Goal: Information Seeking & Learning: Learn about a topic

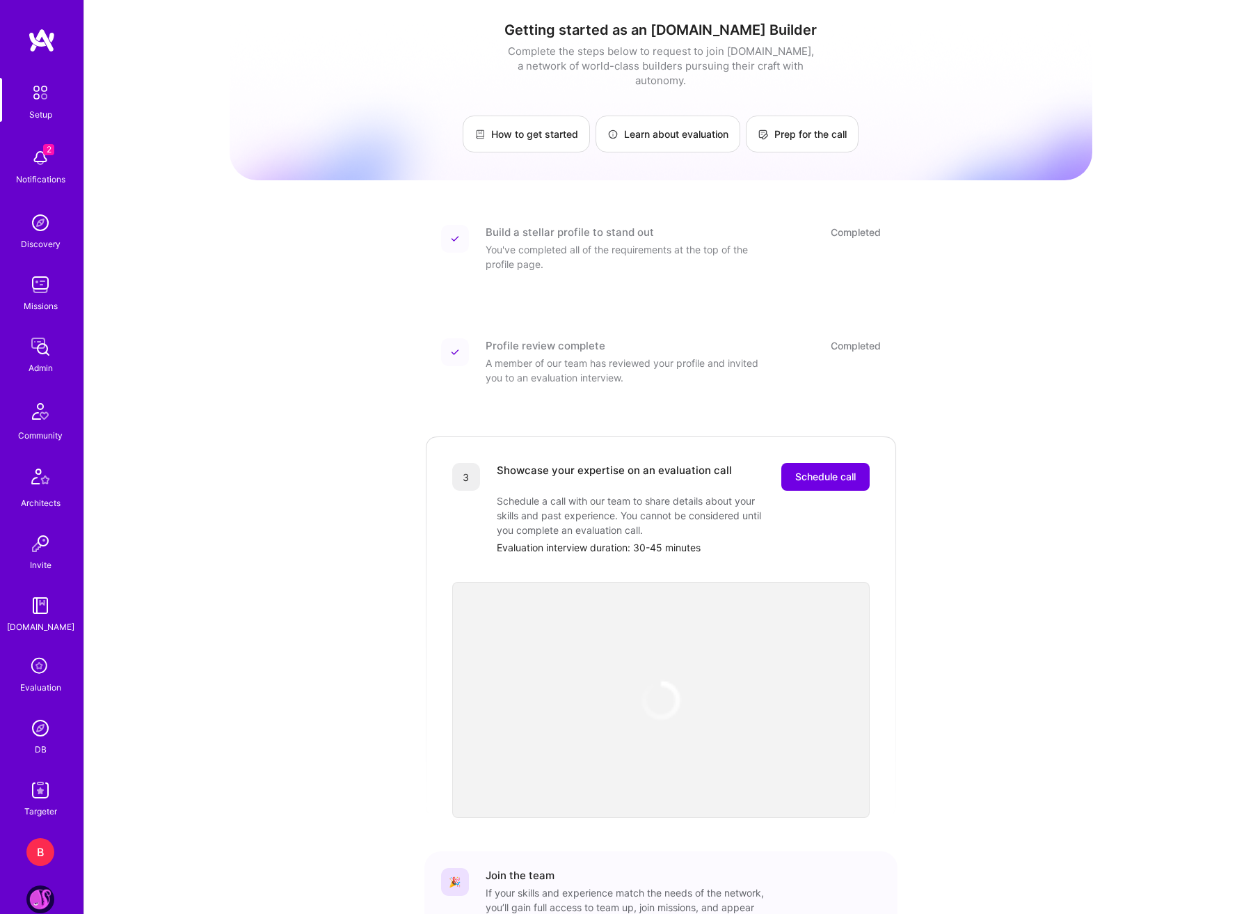
click at [44, 221] on img at bounding box center [40, 223] width 28 height 28
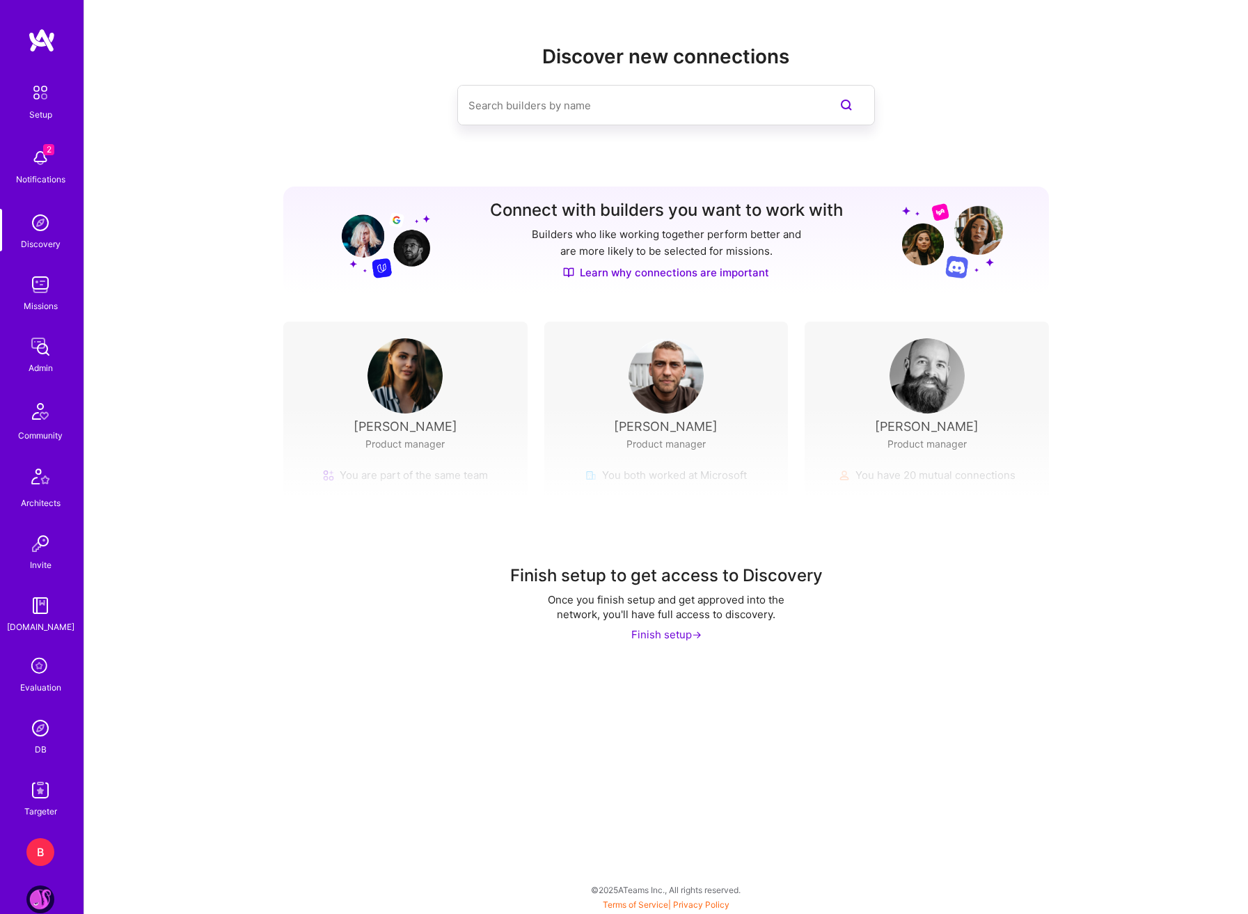
click at [601, 108] on input at bounding box center [638, 105] width 340 height 35
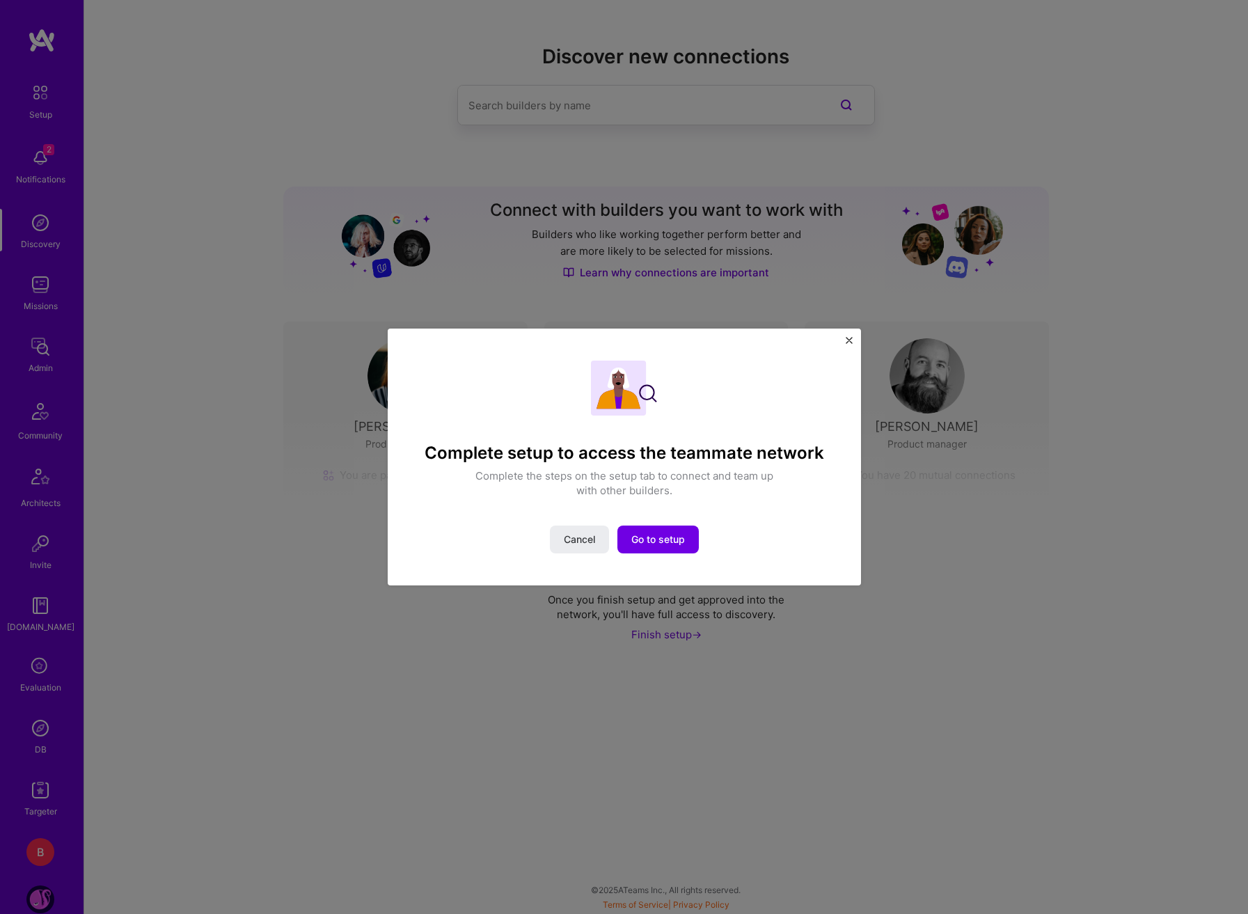
click at [850, 341] on img "Close" at bounding box center [849, 340] width 7 height 7
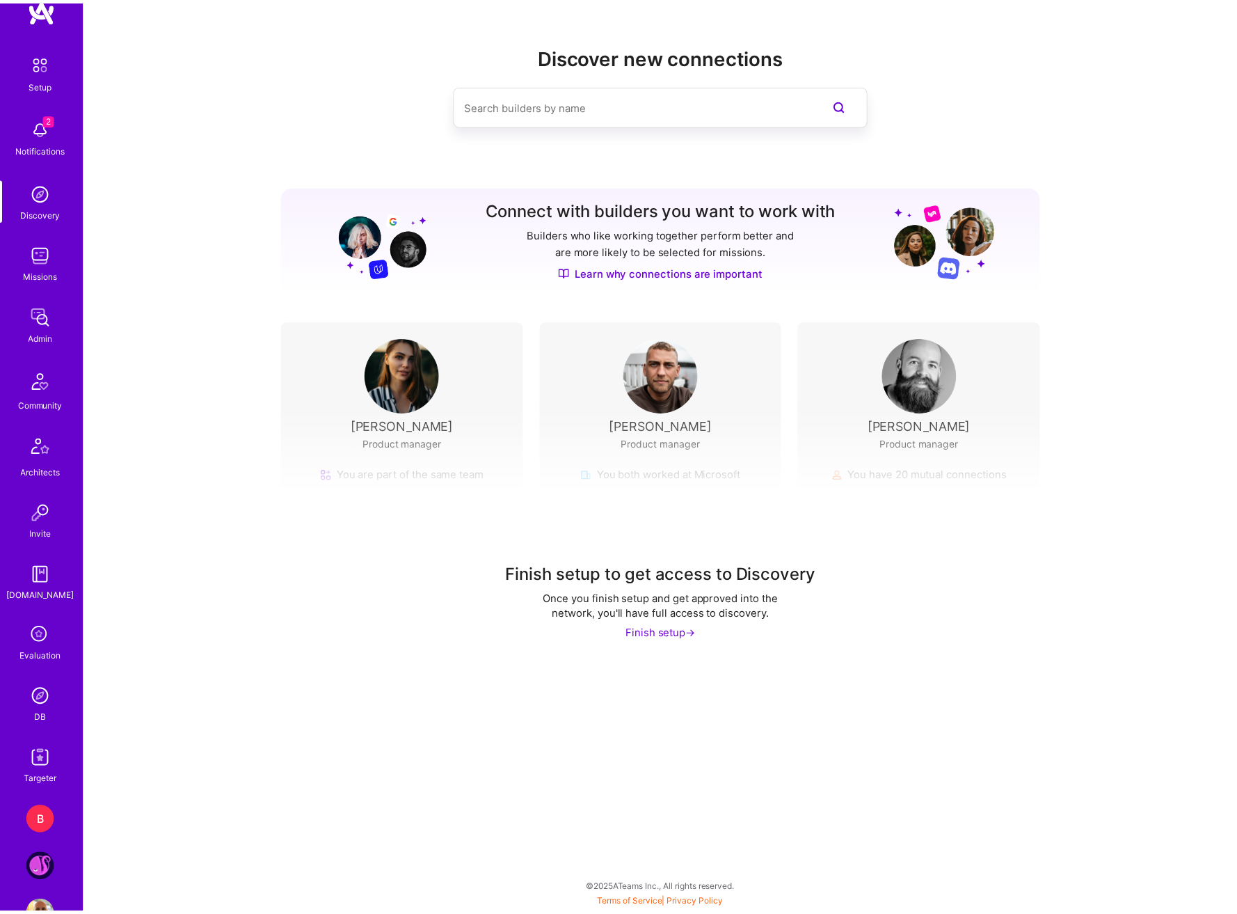
scroll to position [74, 0]
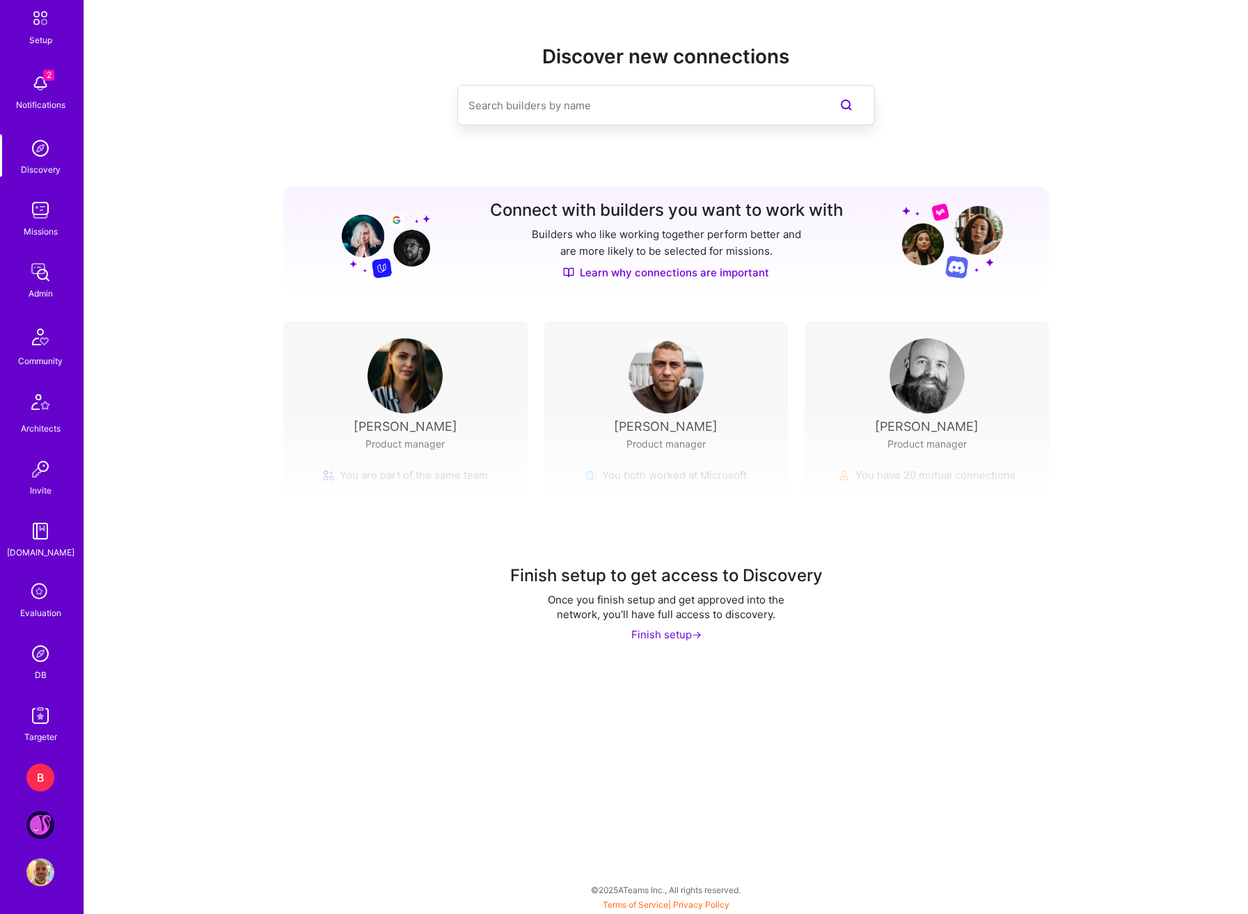
click at [37, 715] on img at bounding box center [40, 716] width 28 height 28
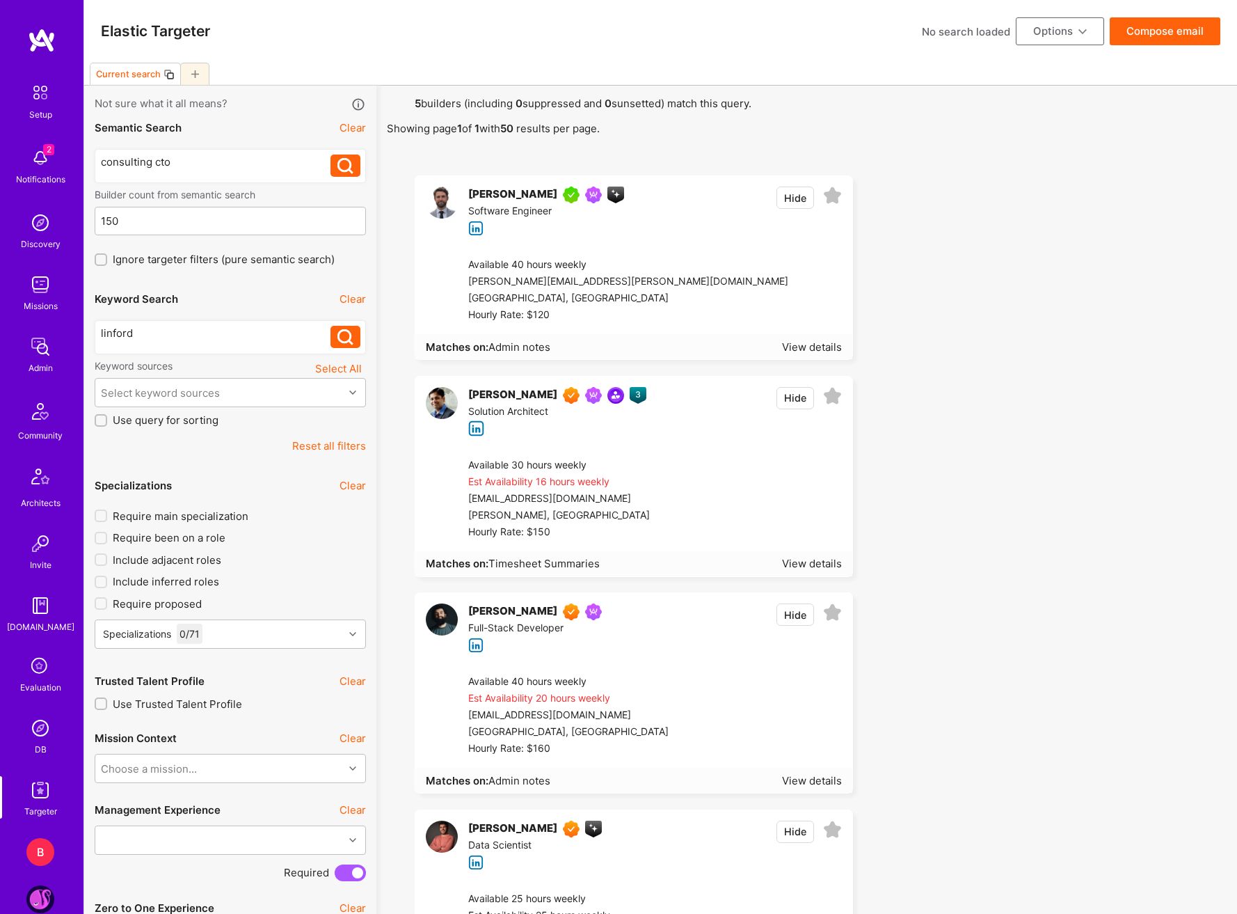
click at [51, 359] on link "Admin" at bounding box center [40, 354] width 86 height 42
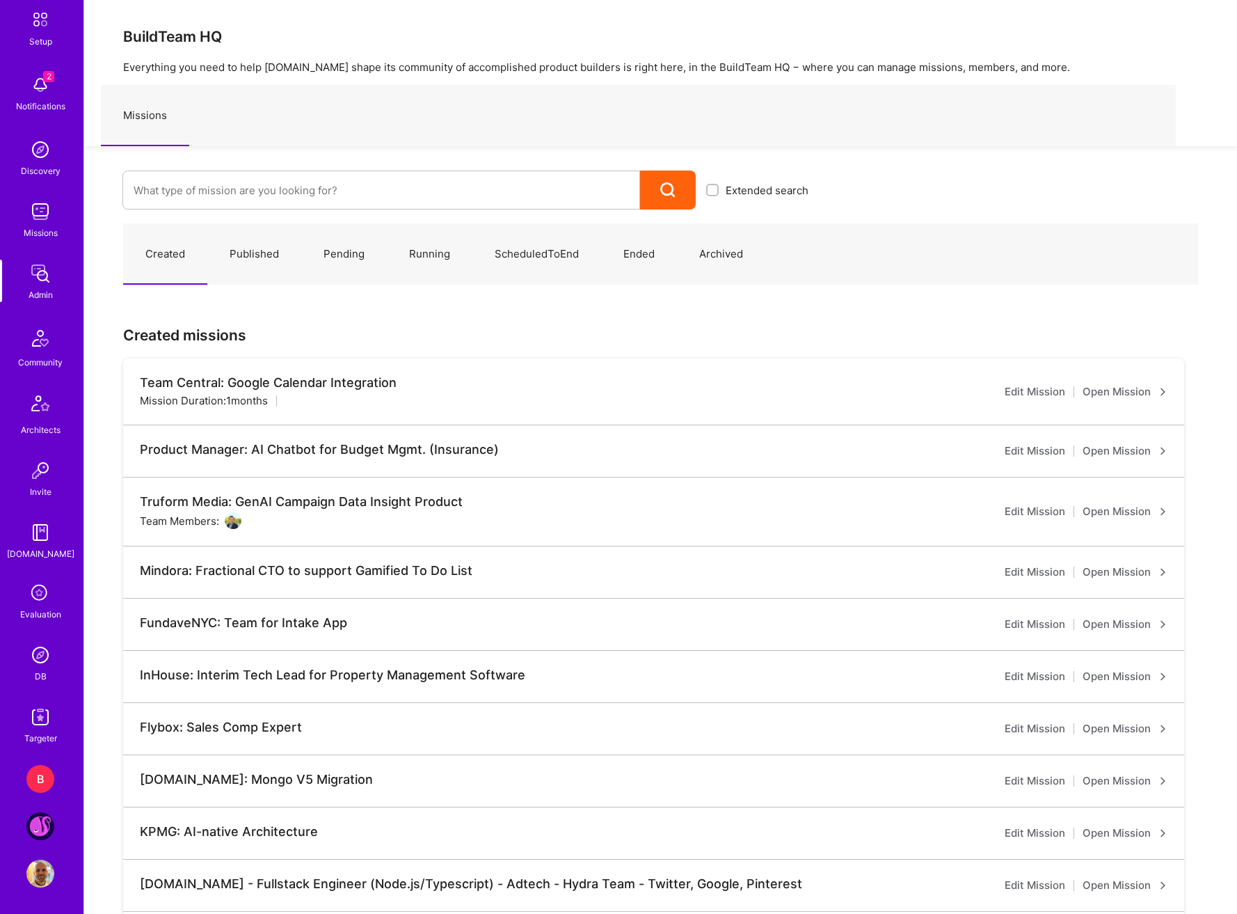
scroll to position [74, 0]
click at [31, 653] on img at bounding box center [40, 654] width 28 height 28
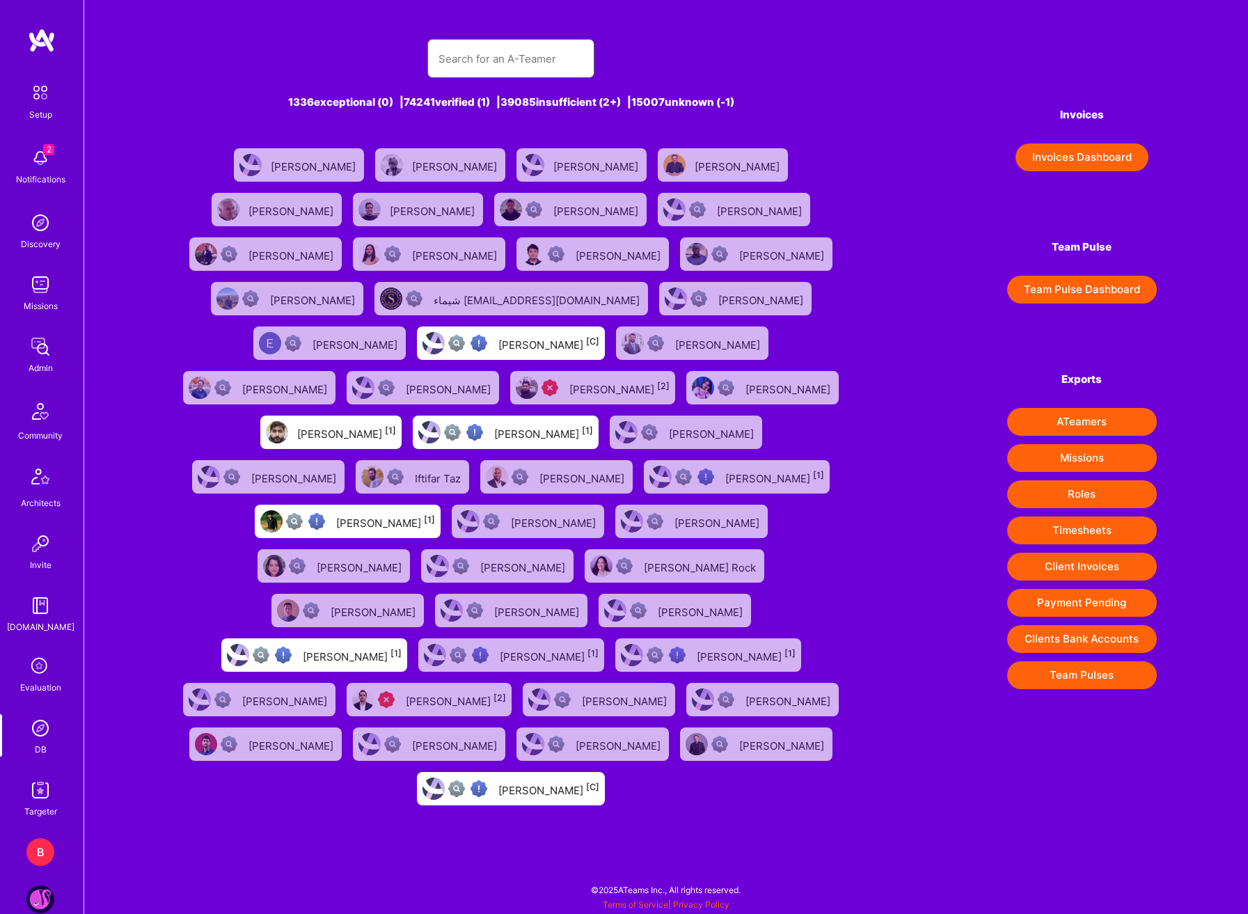
click at [517, 50] on input "text" at bounding box center [510, 58] width 145 height 35
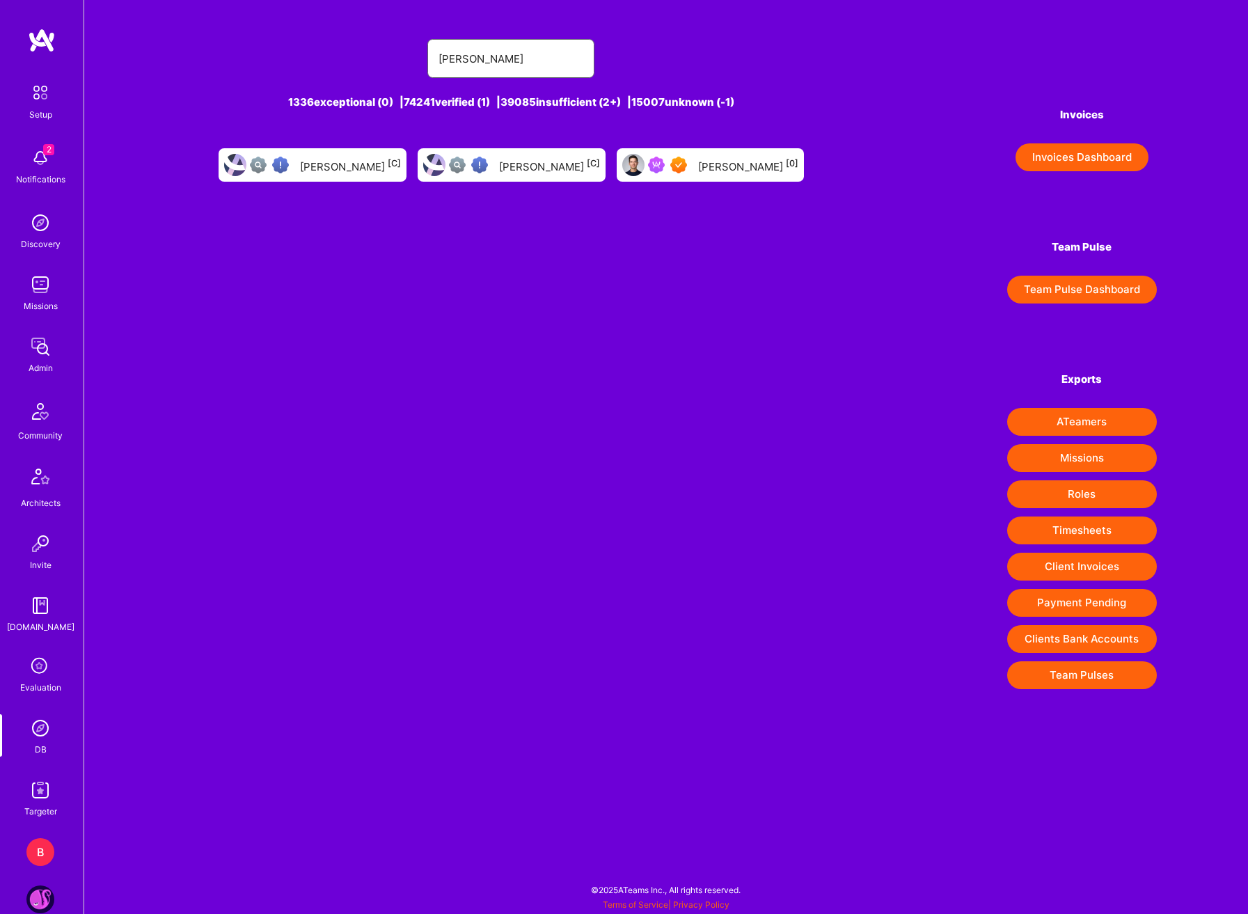
type input "[PERSON_NAME]"
click at [705, 156] on div "[PERSON_NAME] [0]" at bounding box center [748, 165] width 100 height 18
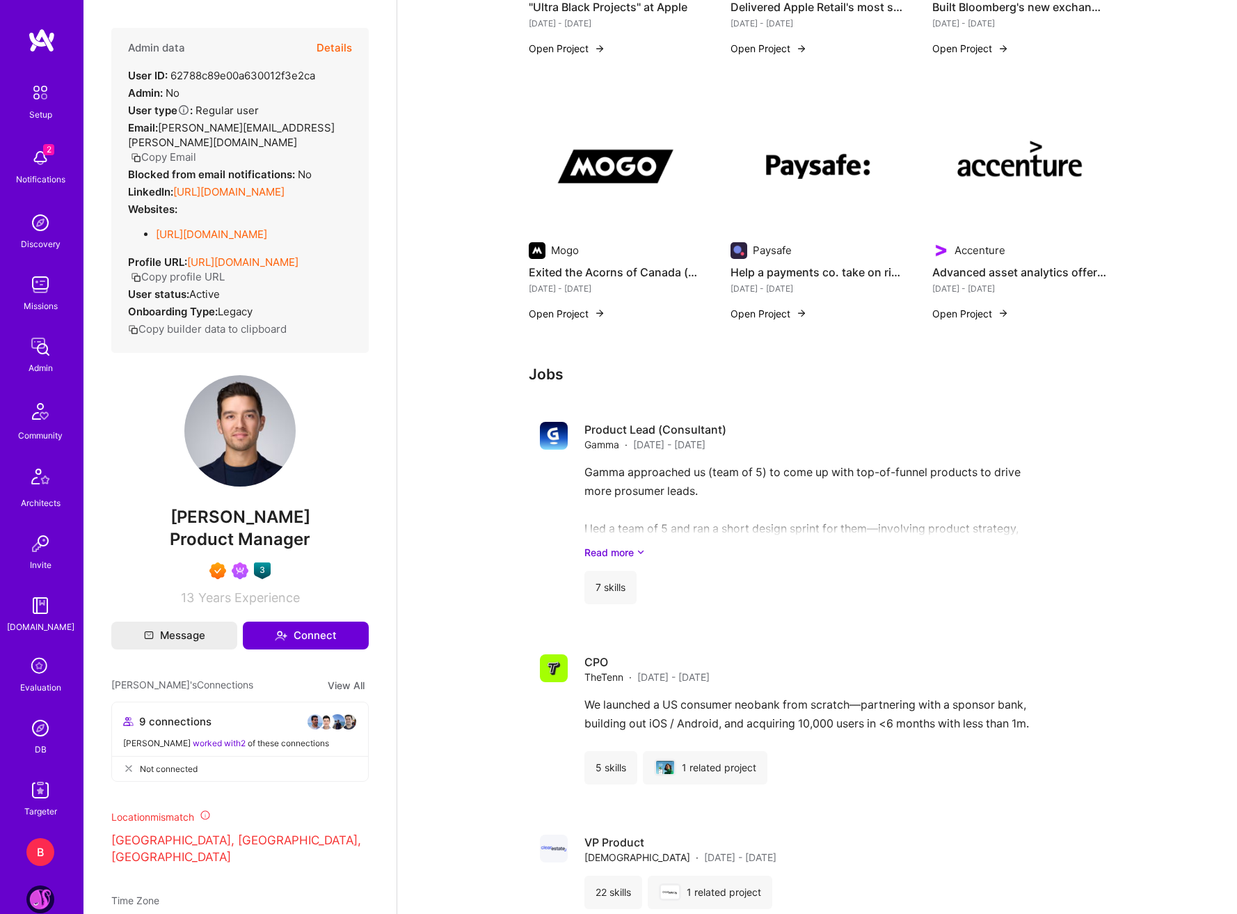
scroll to position [1322, 0]
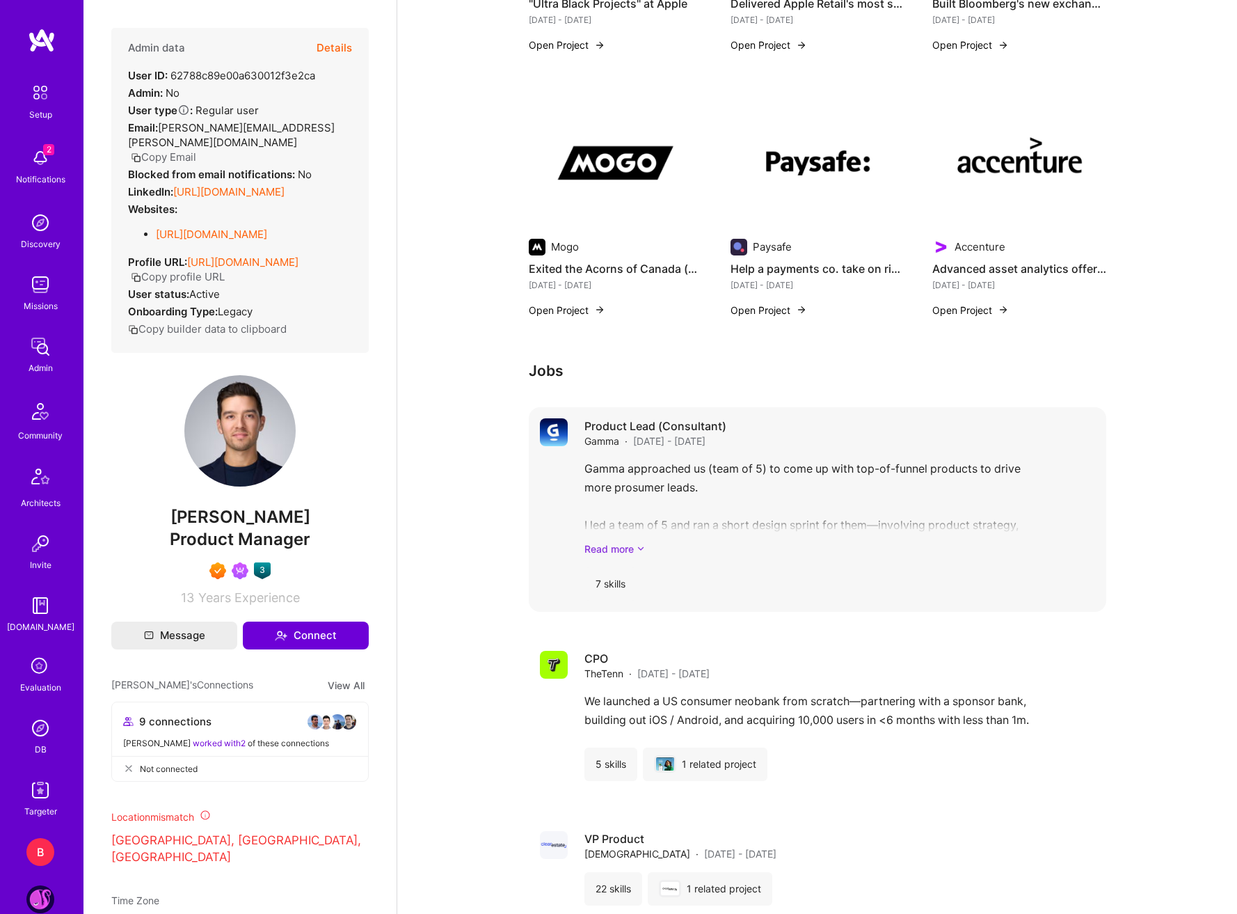
click at [632, 541] on link "Read more" at bounding box center [840, 548] width 511 height 15
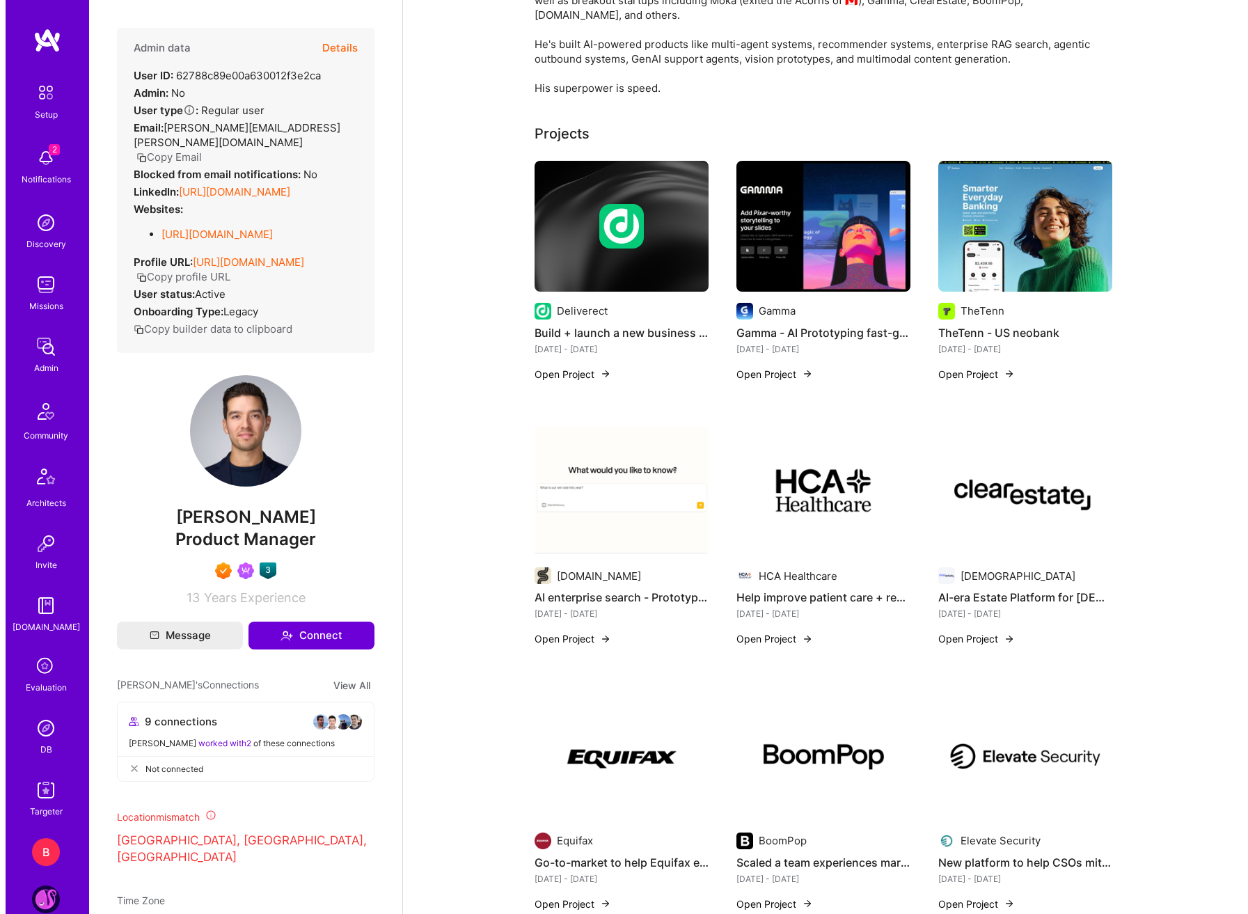
scroll to position [151, 0]
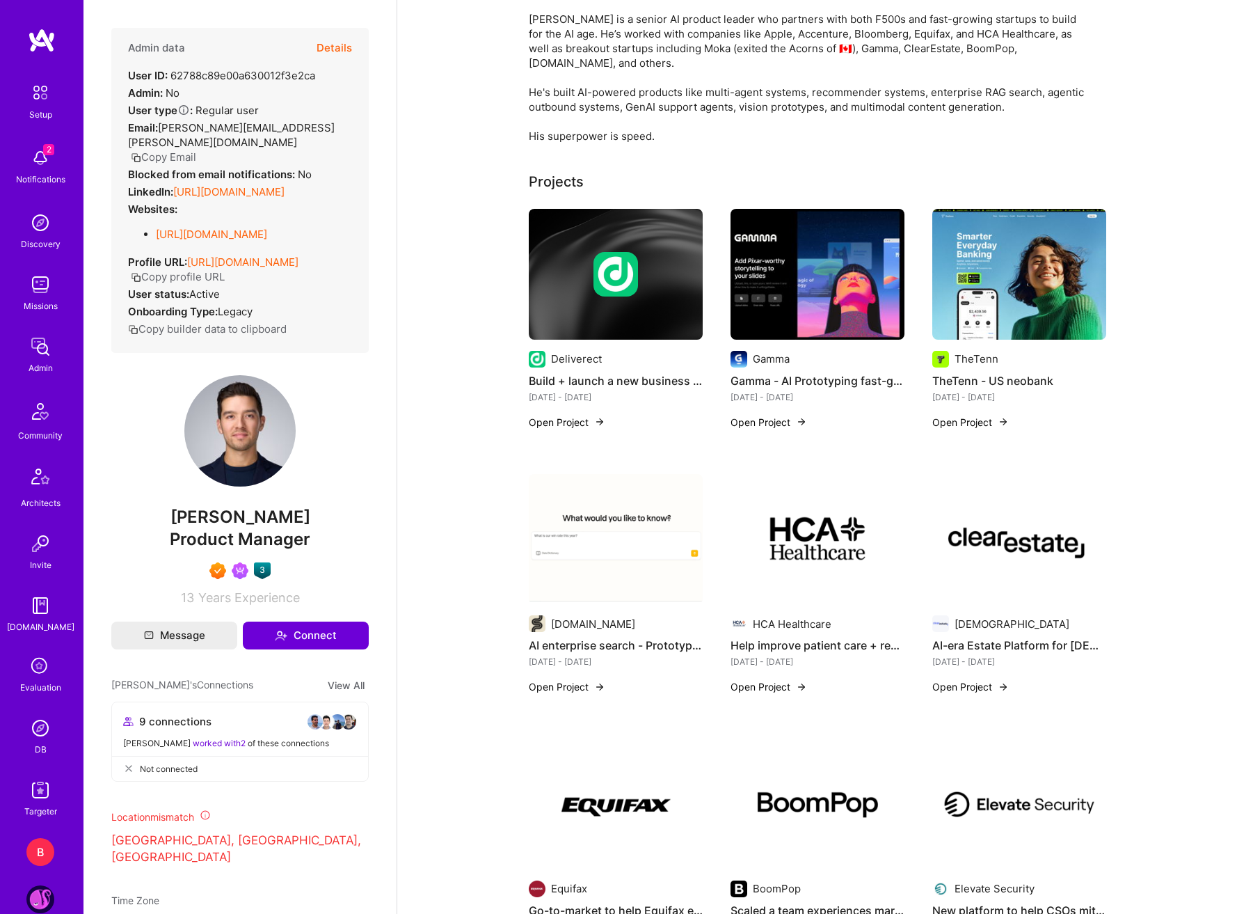
click at [997, 260] on img at bounding box center [1020, 274] width 174 height 131
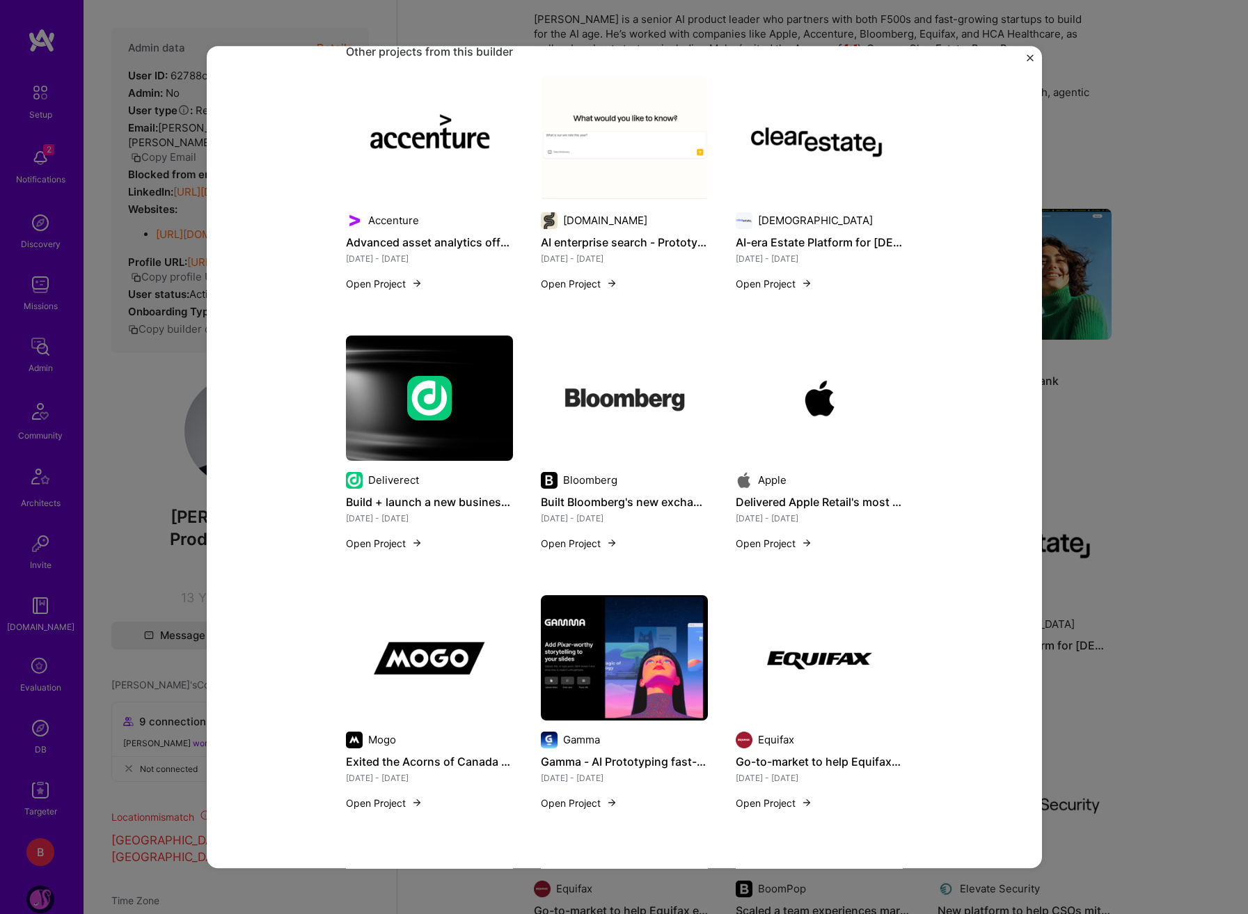
scroll to position [1462, 0]
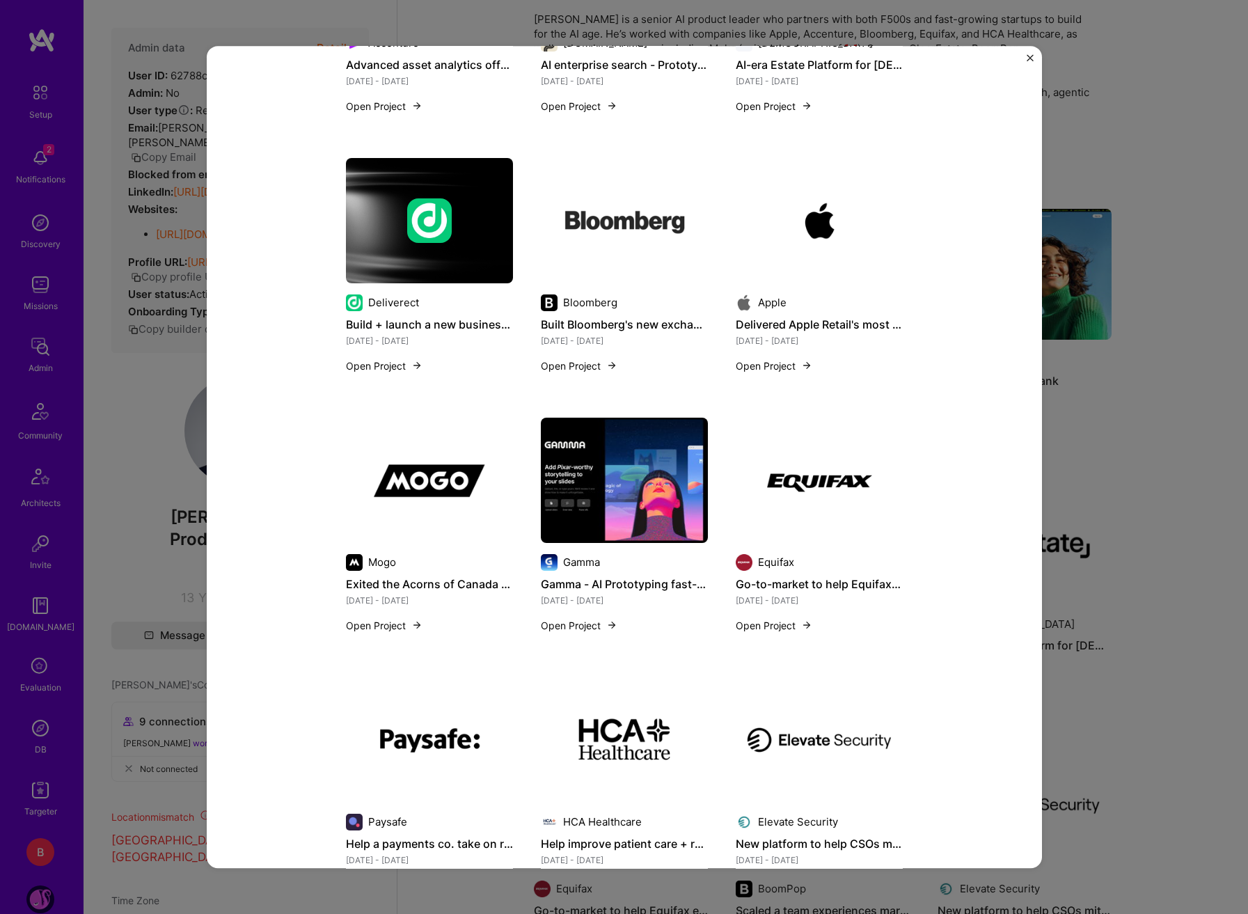
click at [1025, 56] on div "TheTenn - US neobank TheTenn Financial Services / Fintech, Banking Role CPO [DA…" at bounding box center [624, 457] width 835 height 823
click at [1029, 58] on img "Close" at bounding box center [1030, 57] width 7 height 7
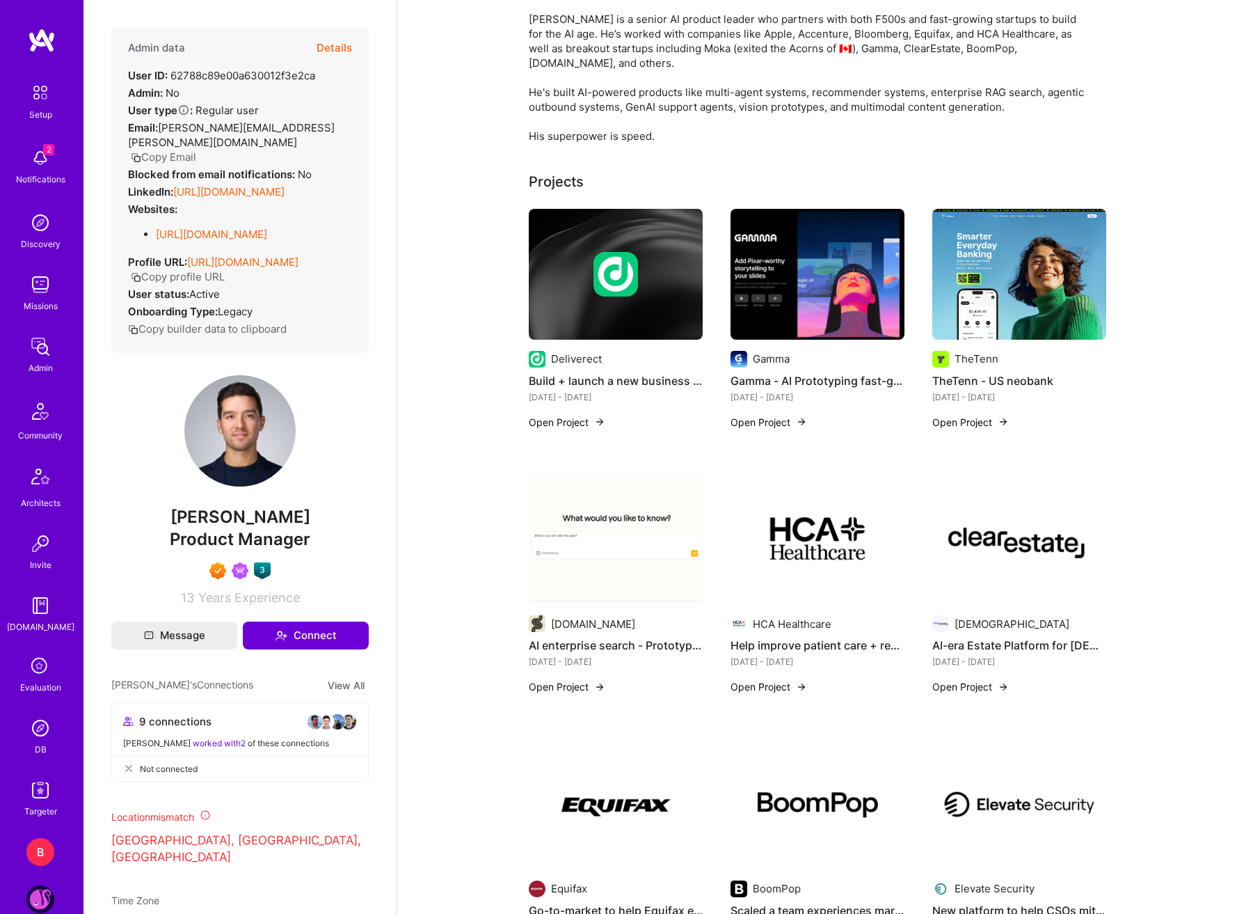
click at [823, 267] on img at bounding box center [818, 274] width 174 height 131
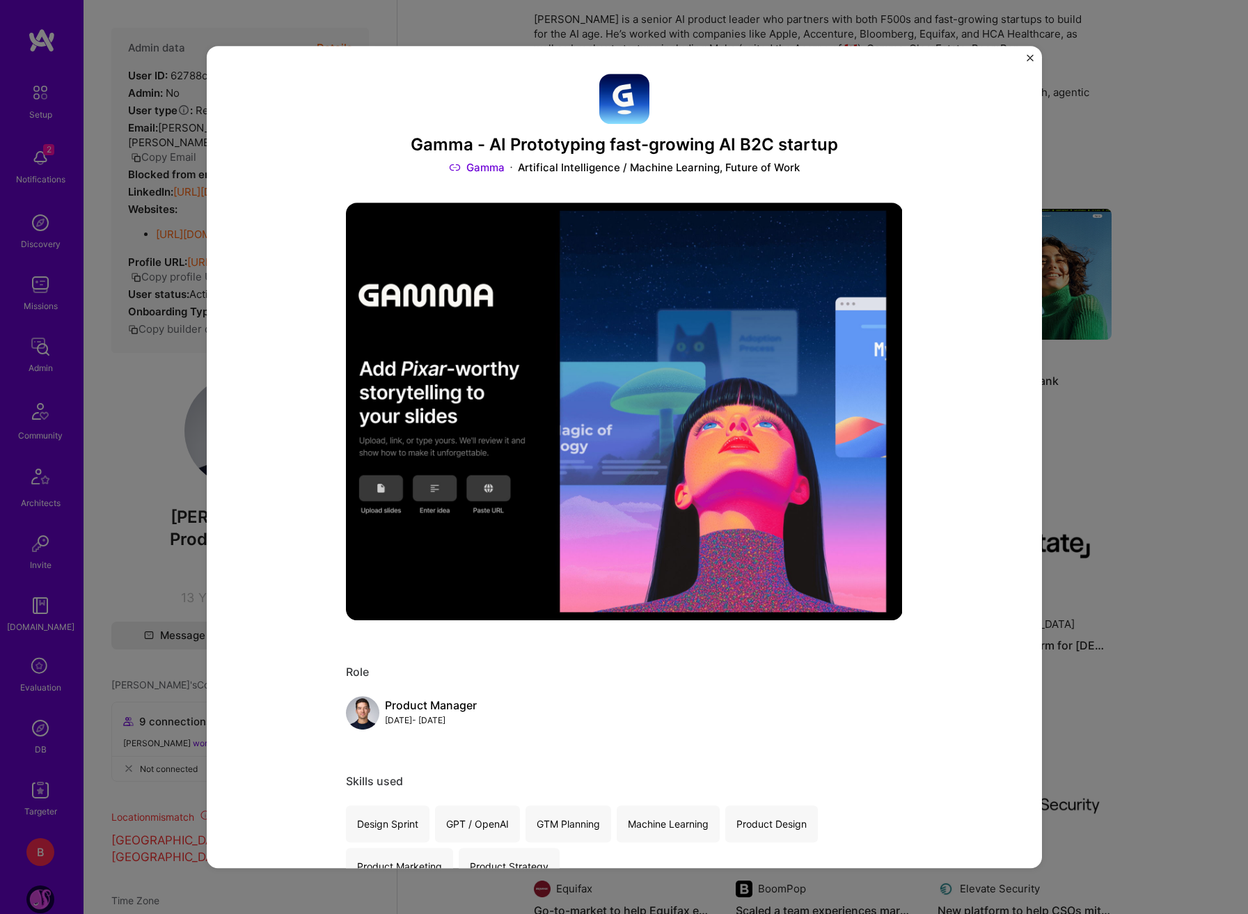
click at [477, 164] on link "Gamma" at bounding box center [477, 167] width 56 height 15
click at [1029, 59] on img "Close" at bounding box center [1030, 57] width 7 height 7
